Goal: Information Seeking & Learning: Learn about a topic

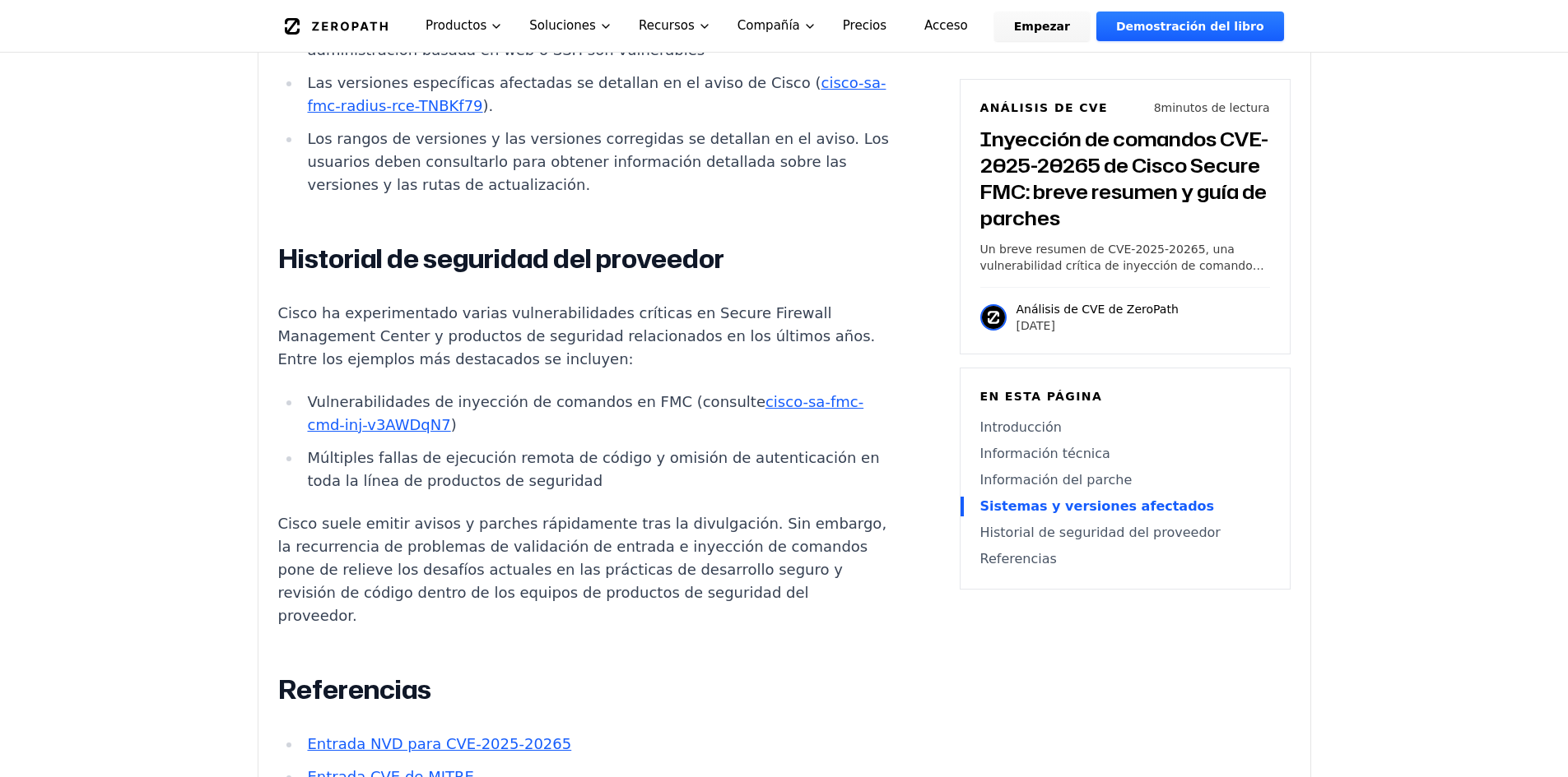
scroll to position [2603, 0]
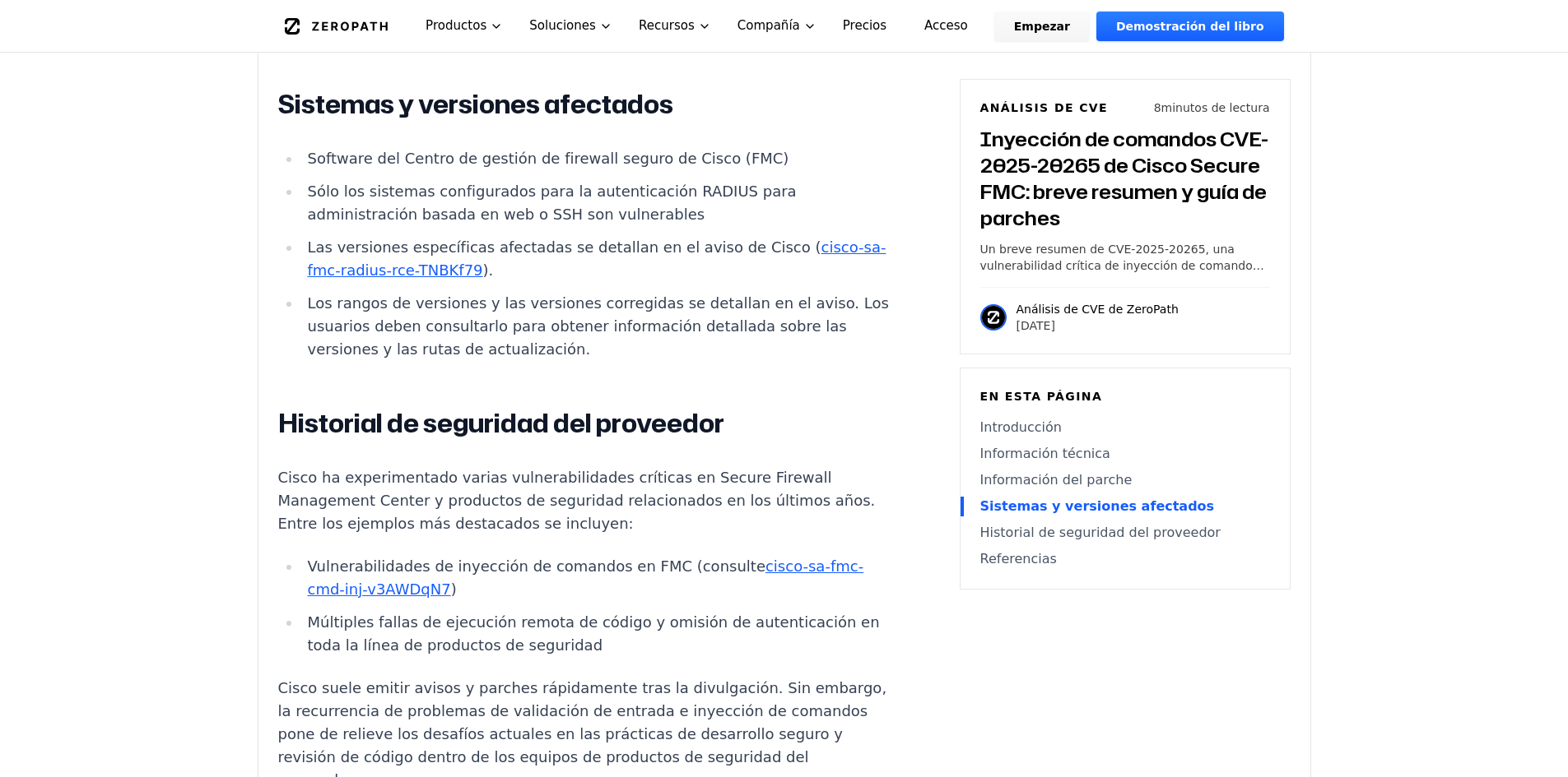
click at [767, 273] on font "cisco-sa-fmc-radius-rce-TNBKf79" at bounding box center [595, 258] width 579 height 40
